Goal: Navigation & Orientation: Find specific page/section

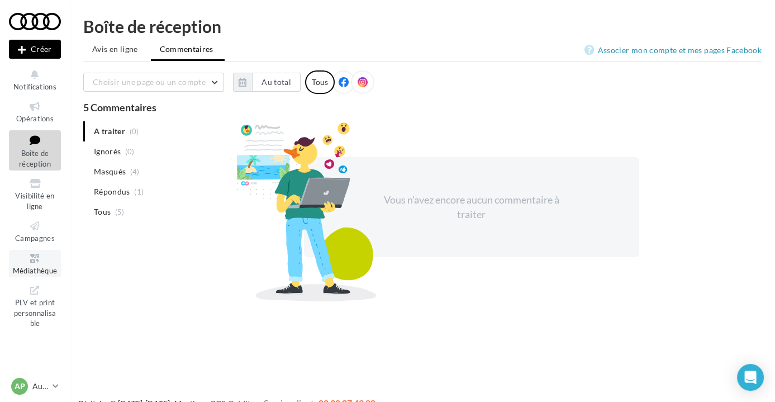
click at [40, 275] on link "Médiathèque" at bounding box center [35, 263] width 52 height 27
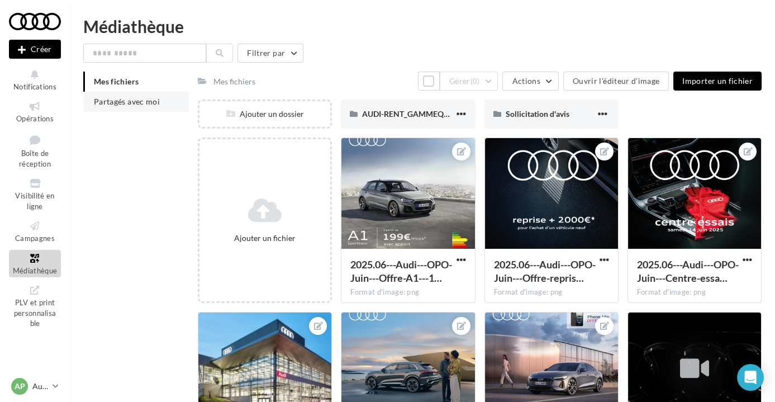
click at [150, 101] on span "Partagés avec moi" at bounding box center [127, 101] width 66 height 9
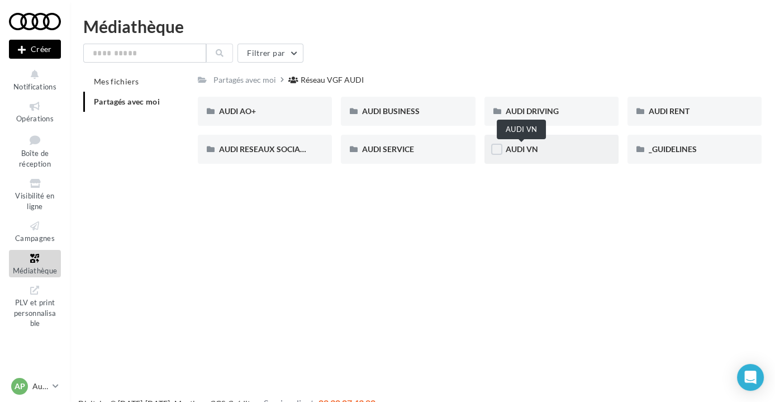
click at [518, 148] on span "AUDI VN" at bounding box center [522, 148] width 32 height 9
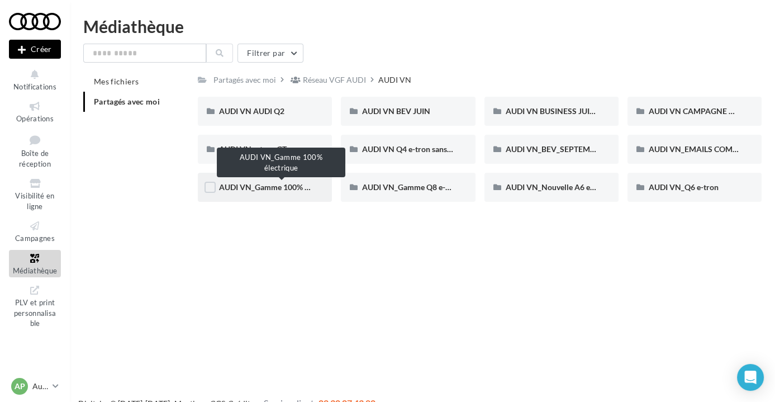
click at [259, 187] on span "AUDI VN_Gamme 100% électrique" at bounding box center [279, 186] width 121 height 9
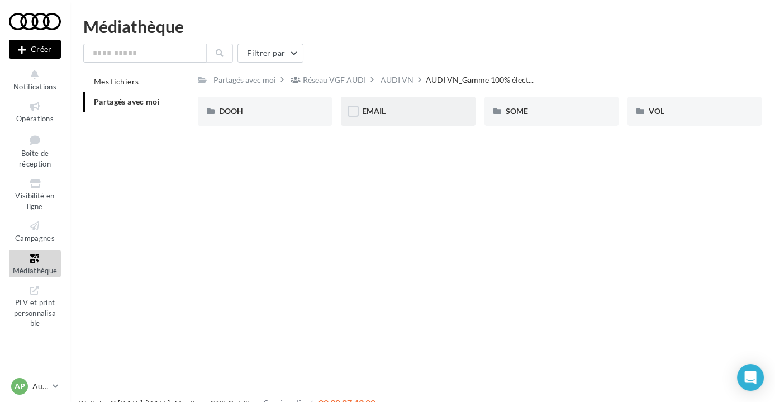
click at [402, 115] on div "EMAIL" at bounding box center [408, 111] width 92 height 11
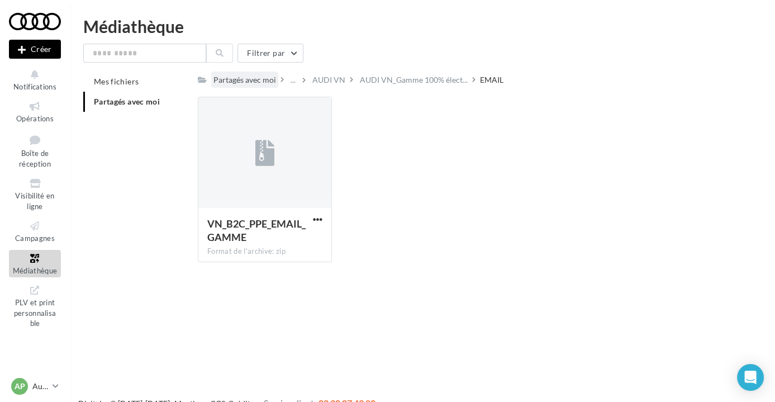
click at [255, 77] on div "Partagés avec moi" at bounding box center [244, 79] width 63 height 11
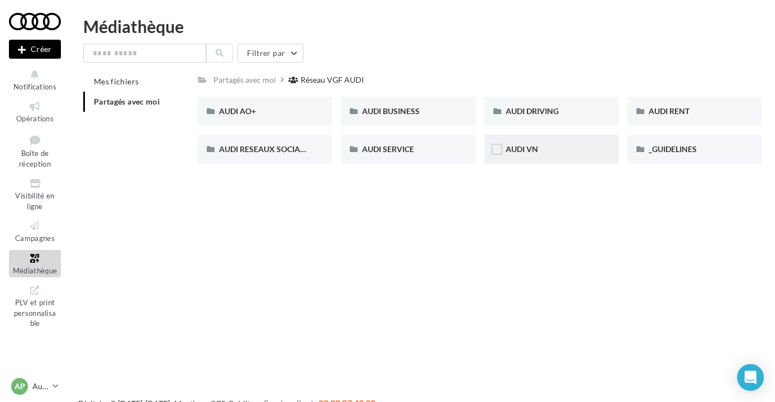
click at [546, 156] on div "AUDI VN" at bounding box center [551, 149] width 134 height 29
